Goal: Find specific page/section: Find specific page/section

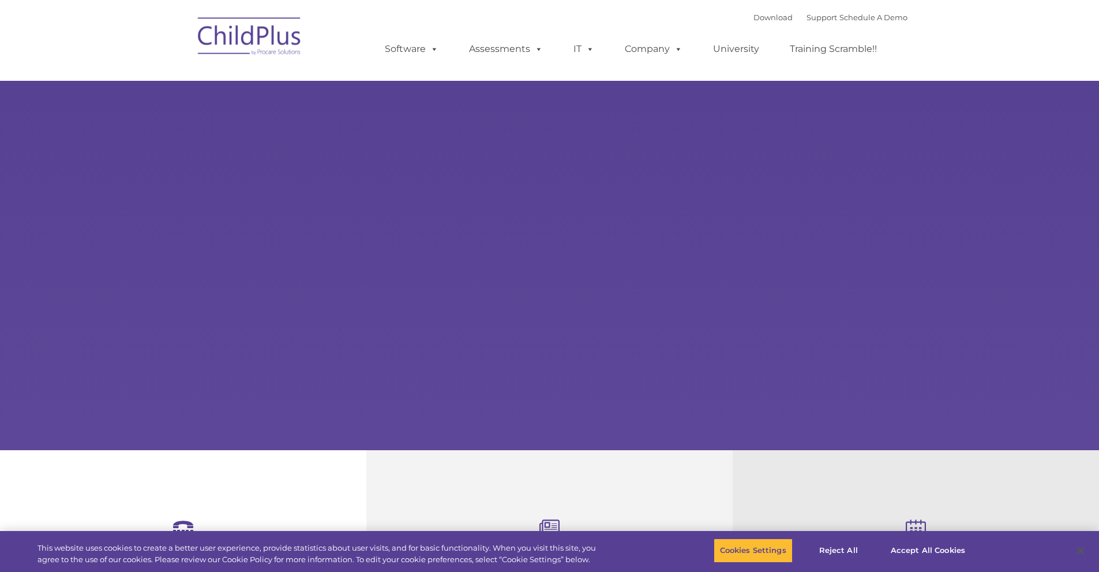
select select "MEDIUM"
type input ""
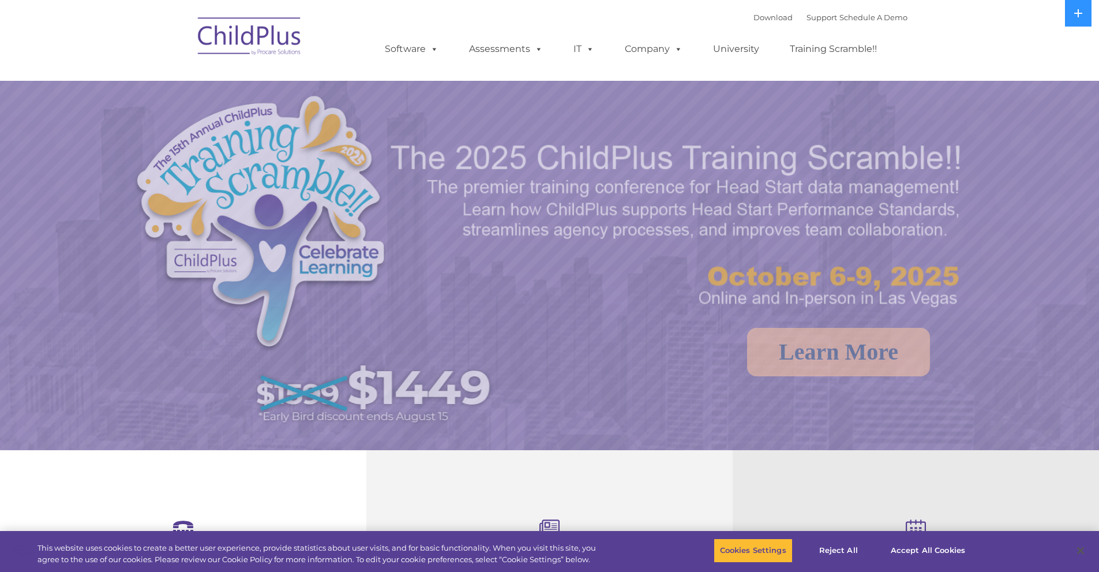
select select "MEDIUM"
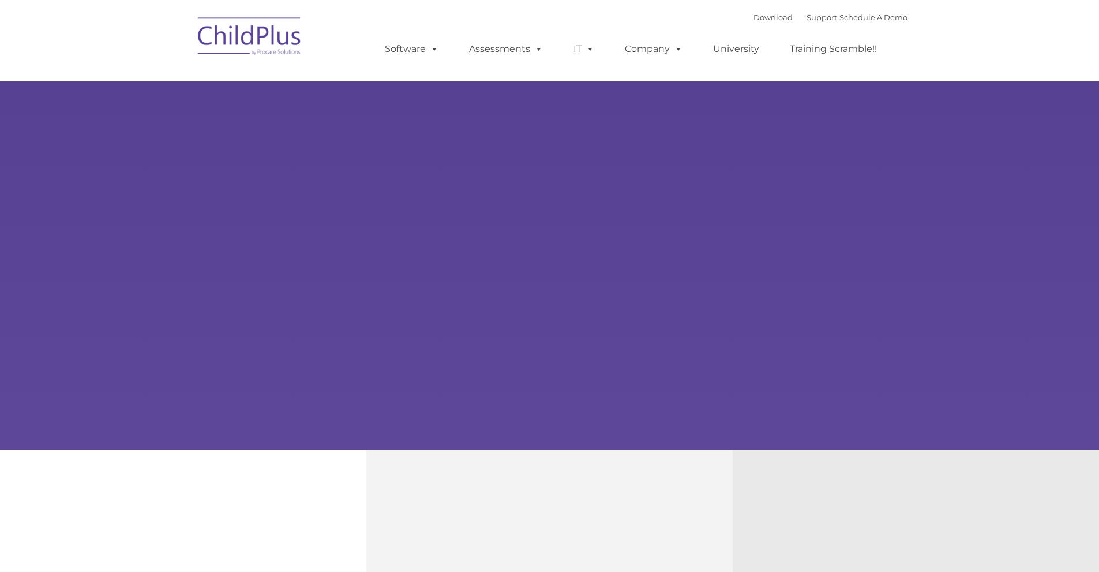
type input ""
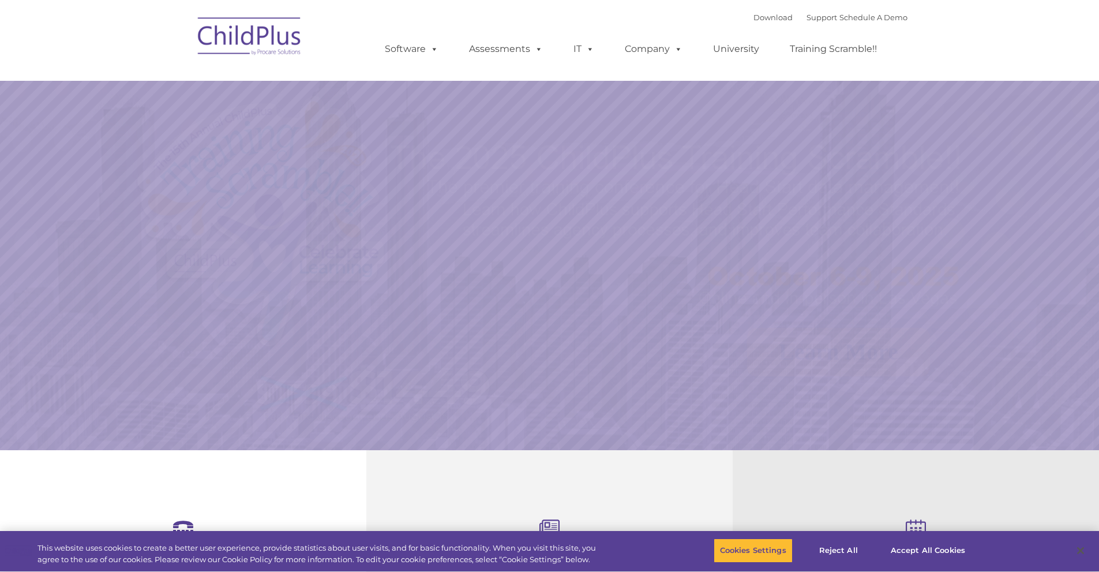
select select "MEDIUM"
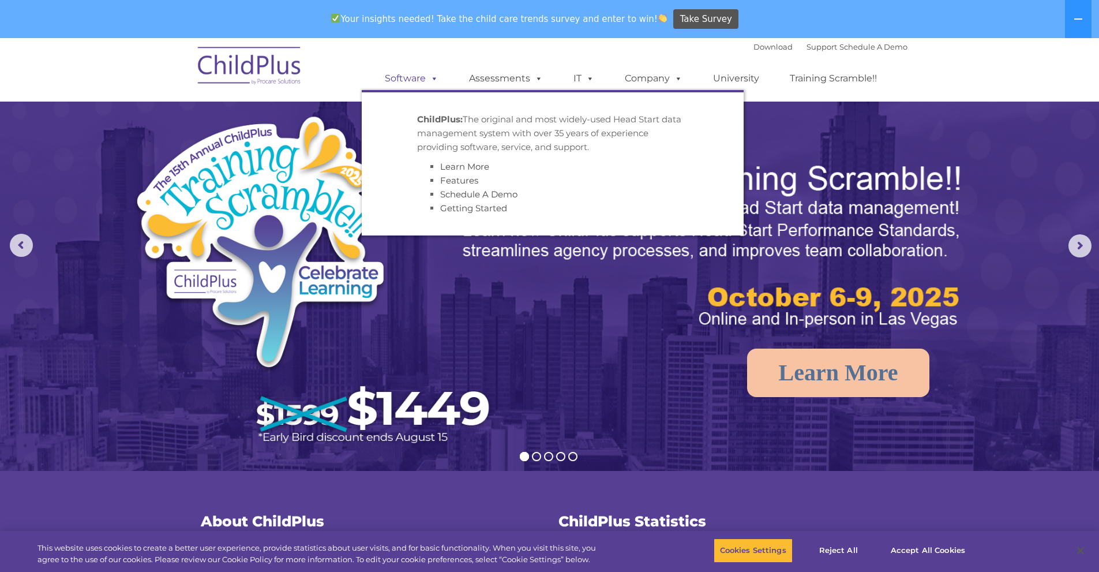
click at [430, 79] on span at bounding box center [432, 78] width 13 height 11
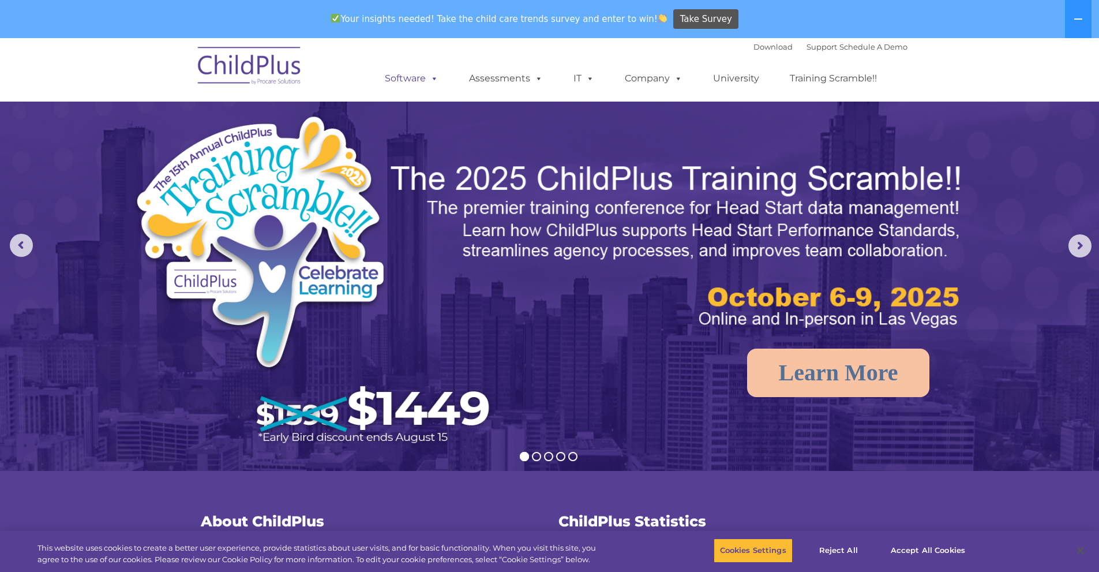
click at [430, 79] on span at bounding box center [432, 78] width 13 height 11
